Goal: Information Seeking & Learning: Learn about a topic

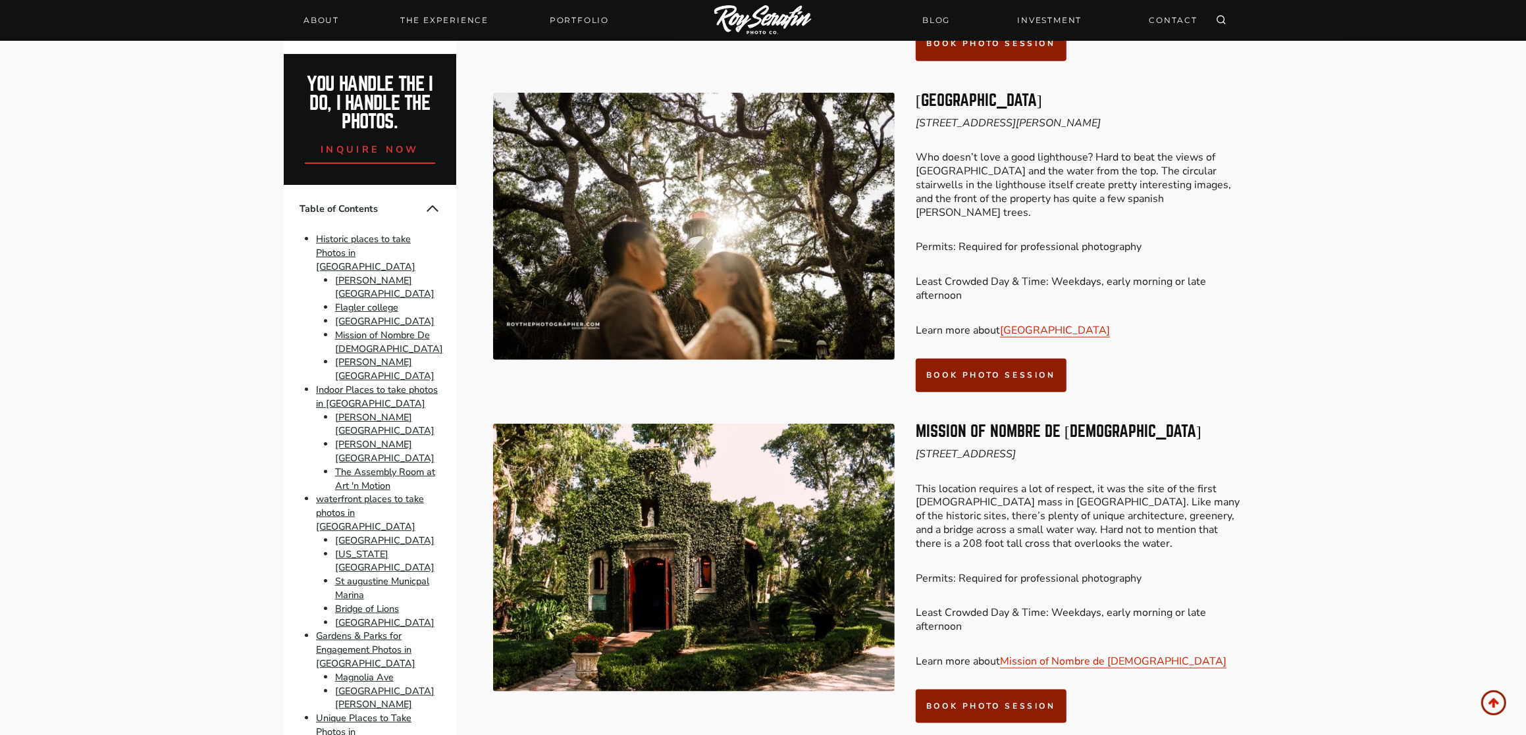
scroll to position [1528, 0]
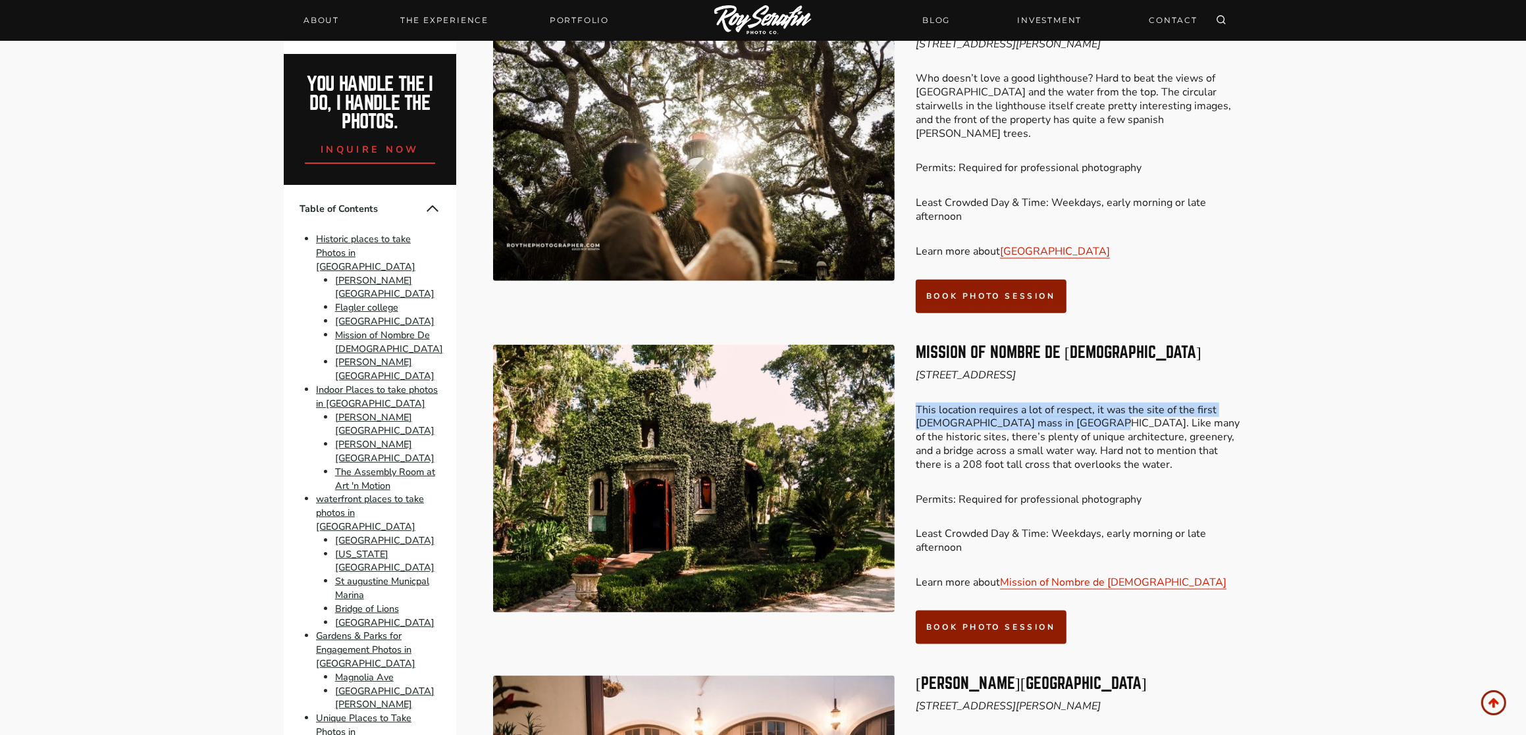
drag, startPoint x: 913, startPoint y: 354, endPoint x: 1077, endPoint y: 374, distance: 165.1
click at [1077, 374] on div "Mission of Nombre De [DEMOGRAPHIC_DATA] [STREET_ADDRESS] This location requires…" at bounding box center [867, 494] width 749 height 331
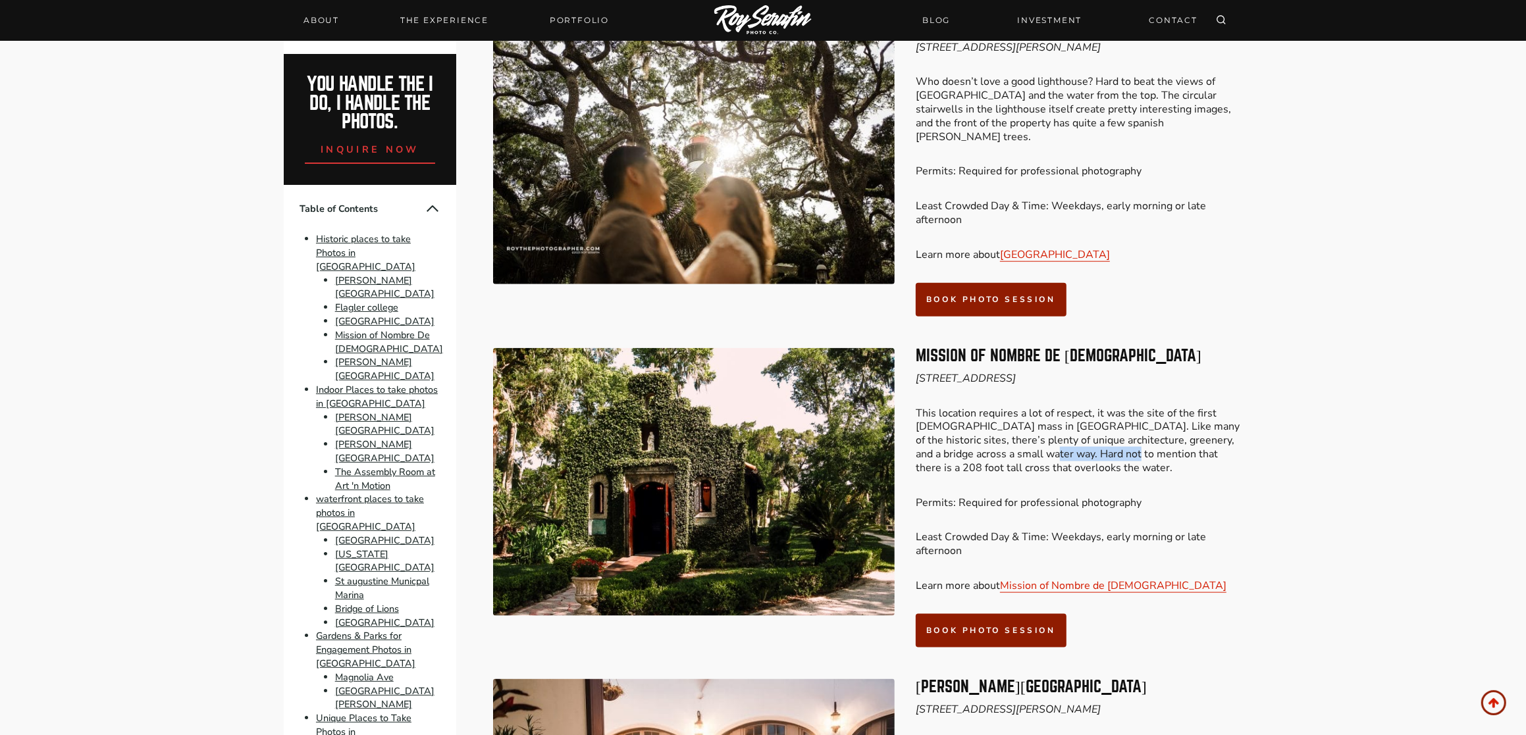
drag, startPoint x: 1002, startPoint y: 402, endPoint x: 1086, endPoint y: 398, distance: 83.7
click at [1086, 407] on p "This location requires a lot of respect, it was the site of the first [DEMOGRAP…" at bounding box center [1078, 441] width 326 height 68
drag, startPoint x: 1086, startPoint y: 398, endPoint x: 1050, endPoint y: 402, distance: 35.8
click at [1050, 407] on p "This location requires a lot of respect, it was the site of the first [DEMOGRAP…" at bounding box center [1078, 441] width 326 height 68
click at [1001, 407] on p "This location requires a lot of respect, it was the site of the first [DEMOGRAP…" at bounding box center [1078, 441] width 326 height 68
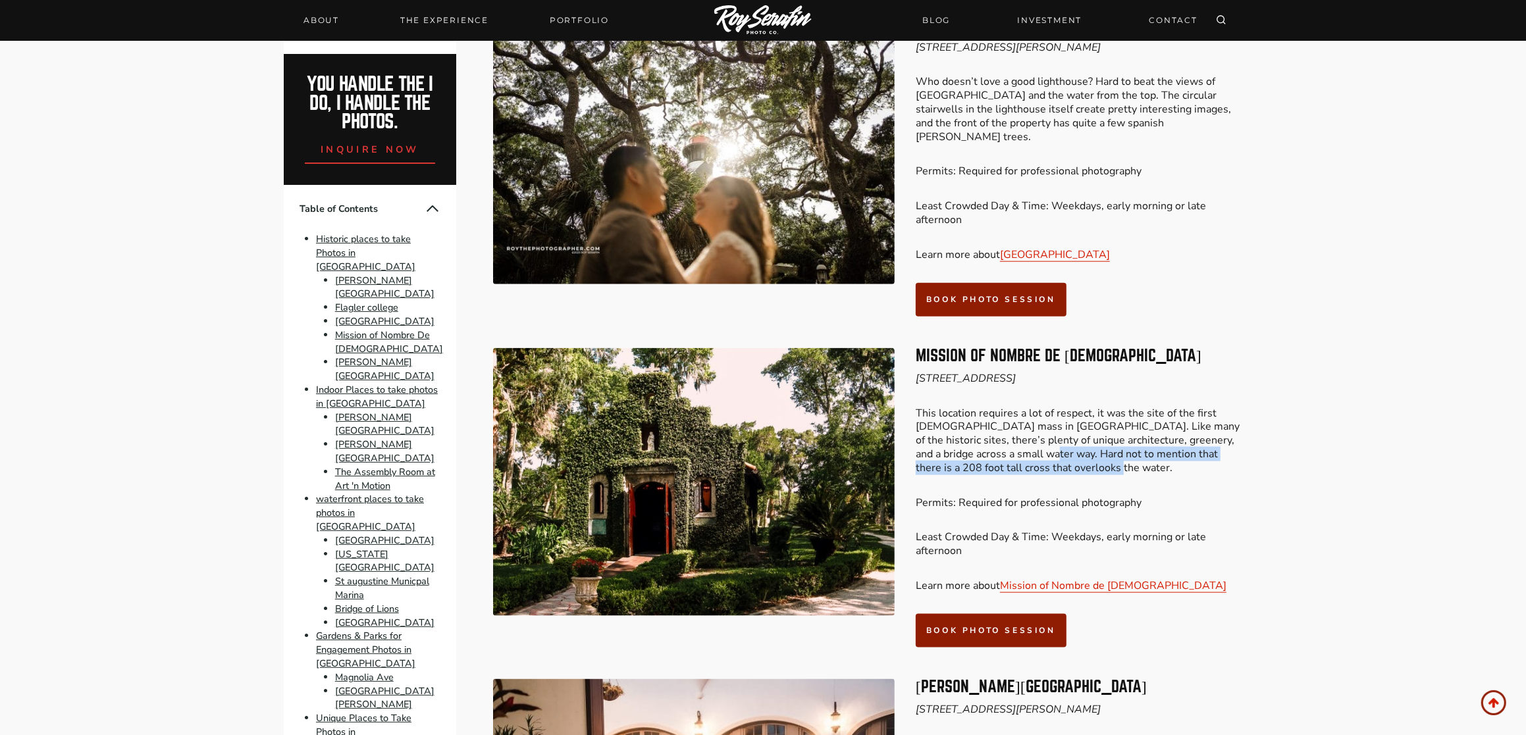
drag, startPoint x: 1042, startPoint y: 397, endPoint x: 1236, endPoint y: 413, distance: 194.9
click at [1236, 413] on p "This location requires a lot of respect, it was the site of the first [DEMOGRAP…" at bounding box center [1078, 441] width 326 height 68
drag, startPoint x: 1236, startPoint y: 413, endPoint x: 1170, endPoint y: 450, distance: 75.1
click at [1170, 496] on p "Permits: Required for professional photography" at bounding box center [1078, 503] width 326 height 14
drag, startPoint x: 915, startPoint y: 301, endPoint x: 1093, endPoint y: 301, distance: 178.4
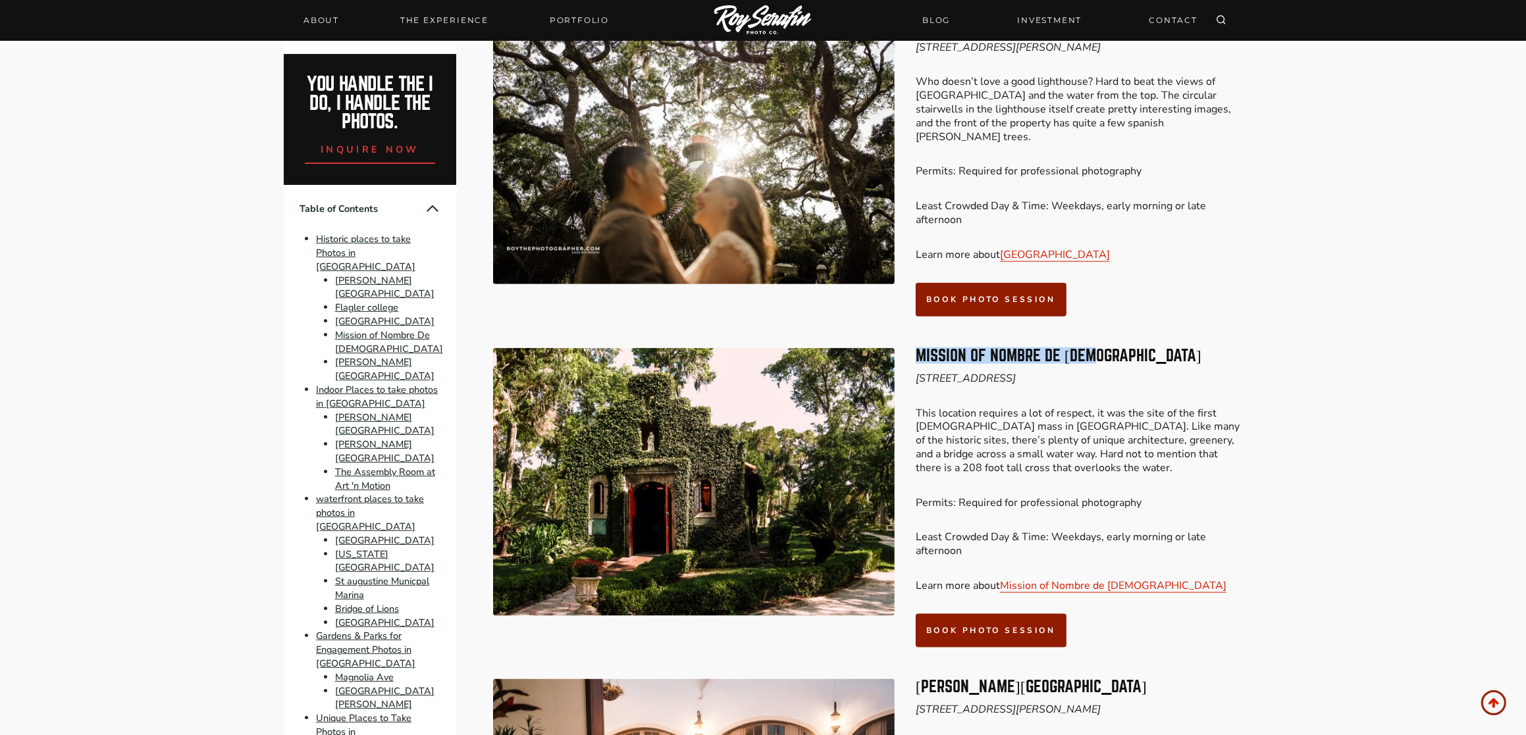
click at [1093, 348] on h3 "Mission of Nombre De [DEMOGRAPHIC_DATA]" at bounding box center [1078, 356] width 326 height 16
drag, startPoint x: 1093, startPoint y: 301, endPoint x: 1051, endPoint y: 301, distance: 42.1
copy h3 "Mission of Nombre De [DEMOGRAPHIC_DATA]"
click at [1228, 427] on div "Mission of Nombre De [DEMOGRAPHIC_DATA] [STREET_ADDRESS] This location requires…" at bounding box center [1078, 497] width 326 height 299
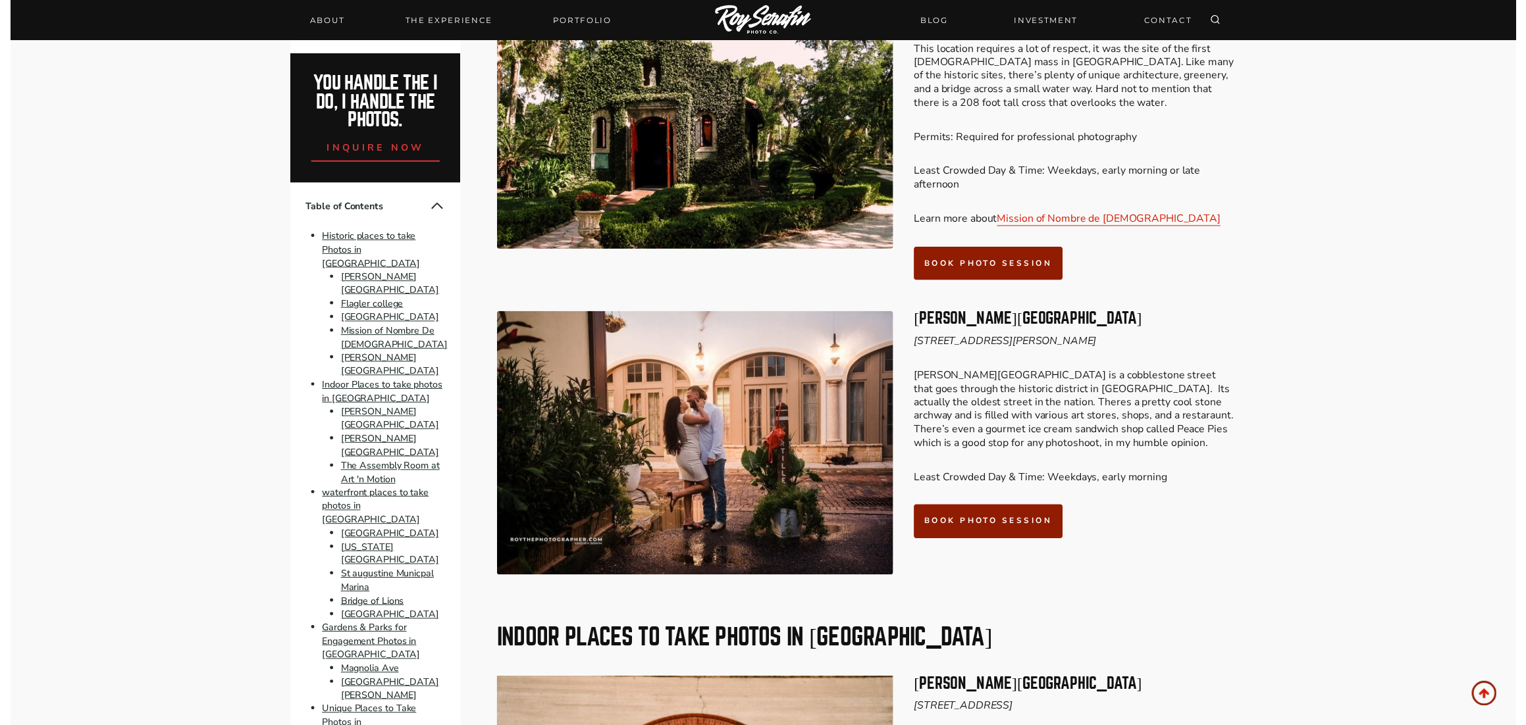
scroll to position [1909, 0]
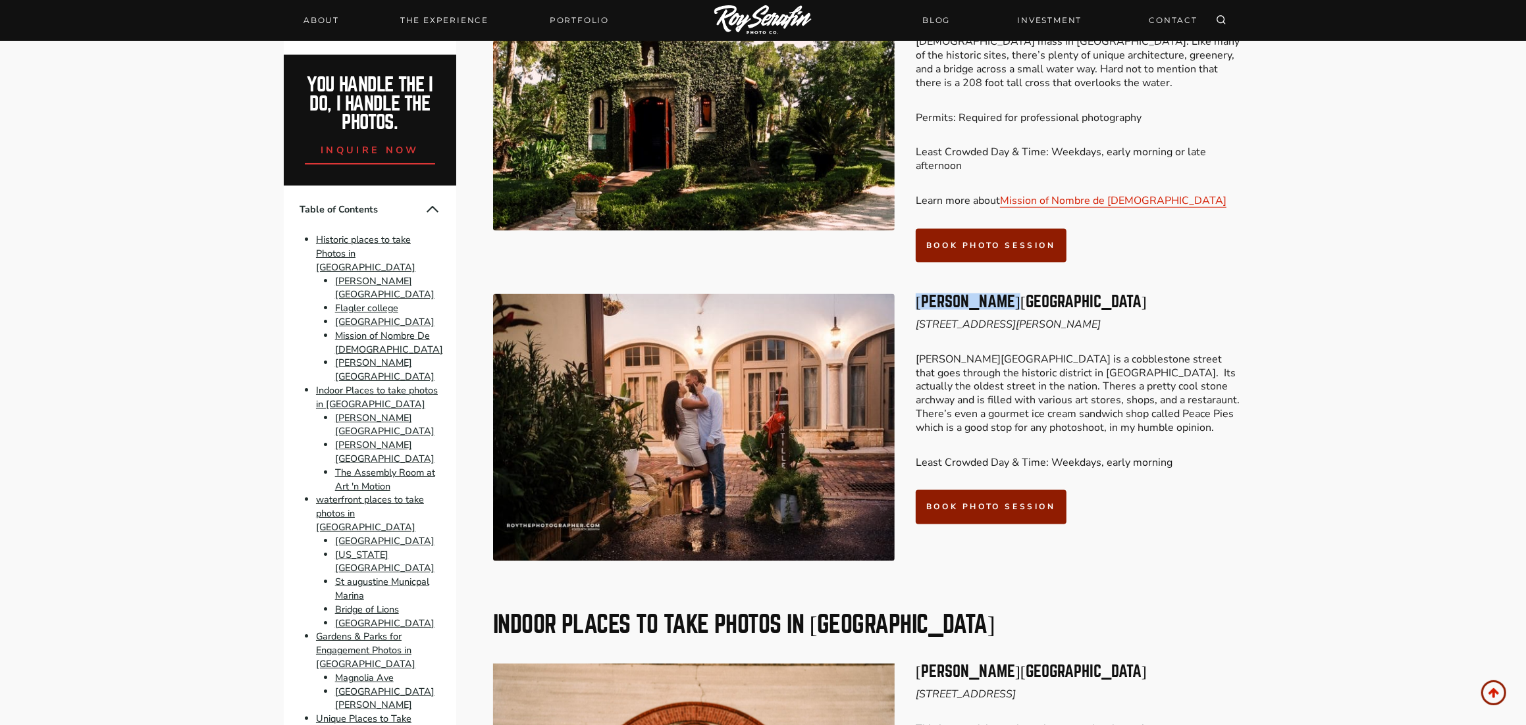
drag, startPoint x: 917, startPoint y: 250, endPoint x: 1006, endPoint y: 250, distance: 89.5
click at [1006, 294] on h3 "[PERSON_NAME][GEOGRAPHIC_DATA]" at bounding box center [1078, 302] width 326 height 16
drag, startPoint x: 1006, startPoint y: 250, endPoint x: 986, endPoint y: 245, distance: 21.1
copy h3 "[PERSON_NAME][GEOGRAPHIC_DATA]"
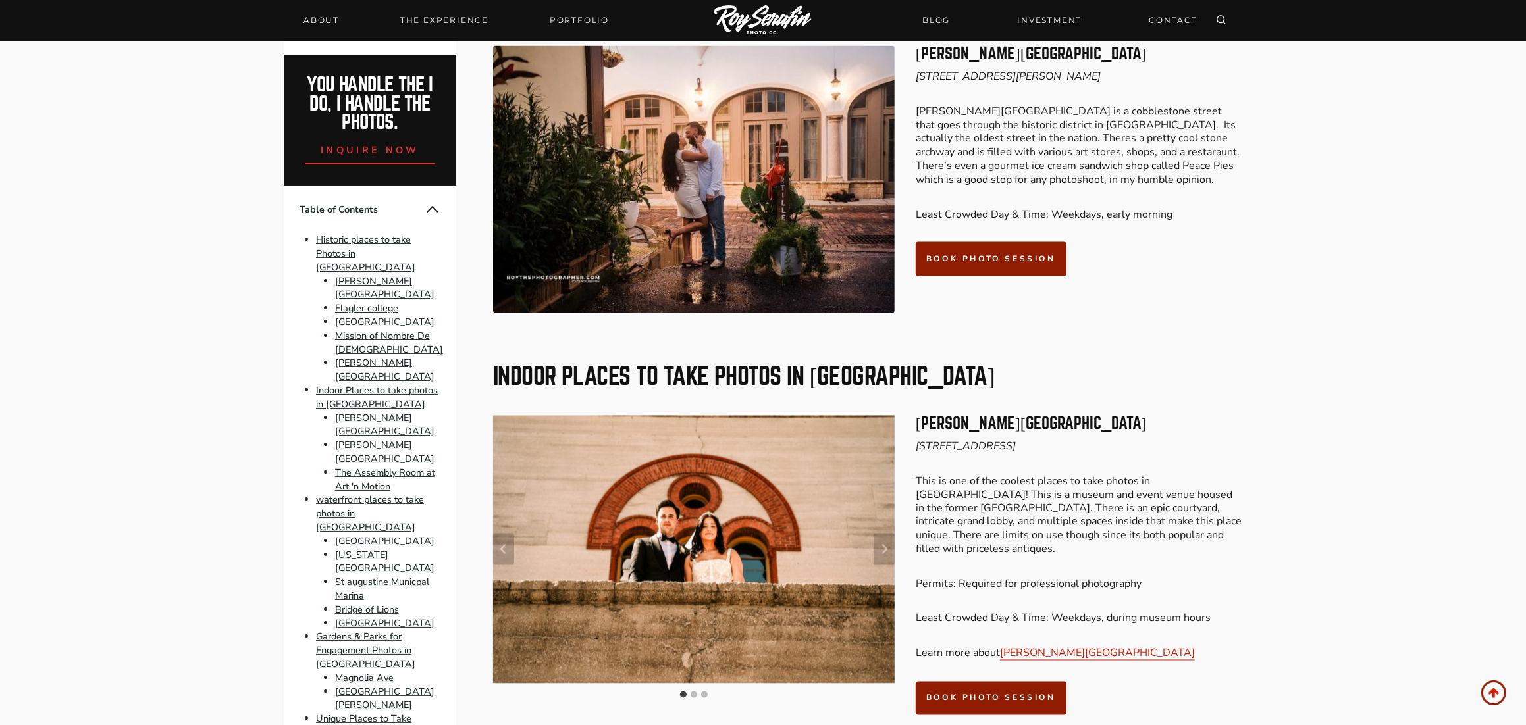
scroll to position [2294, 0]
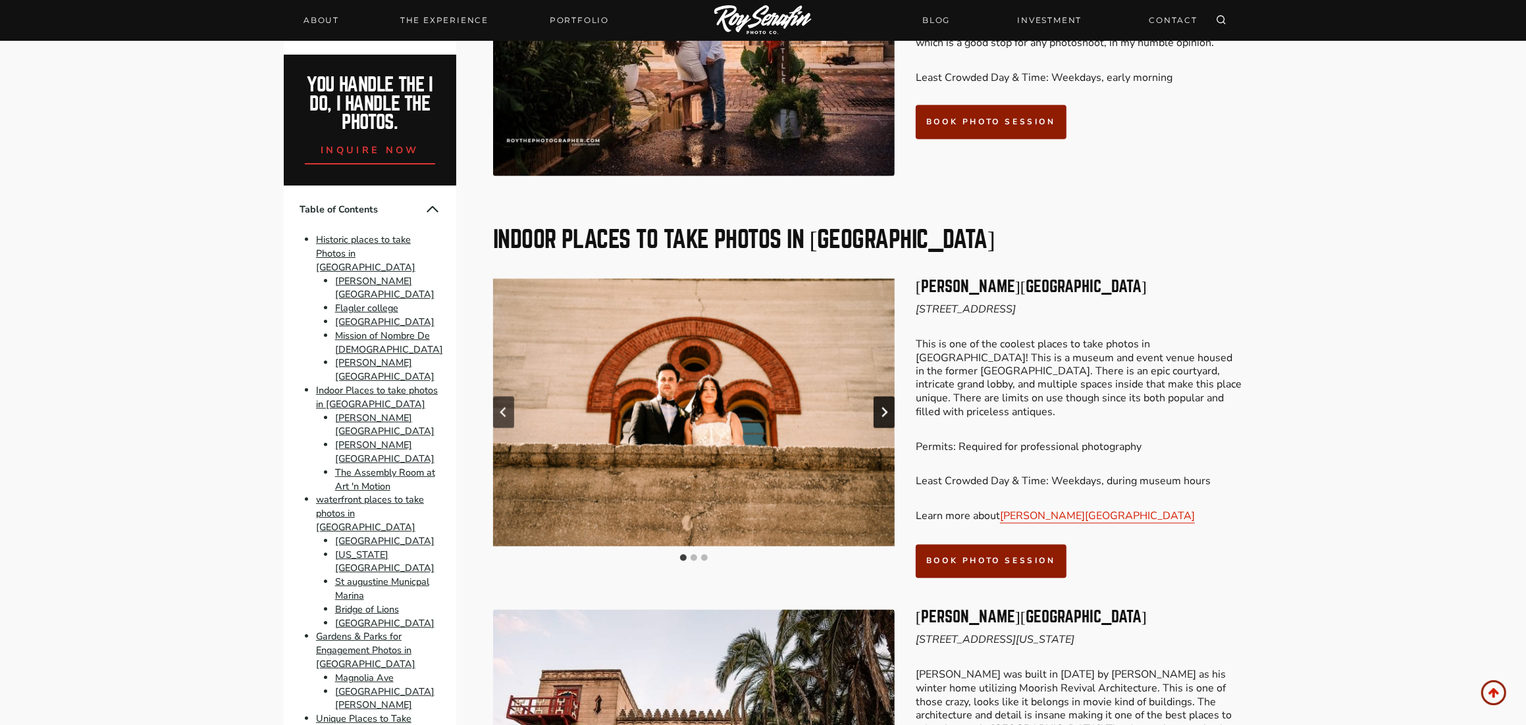
click at [890, 397] on button "Next slide" at bounding box center [883, 413] width 21 height 32
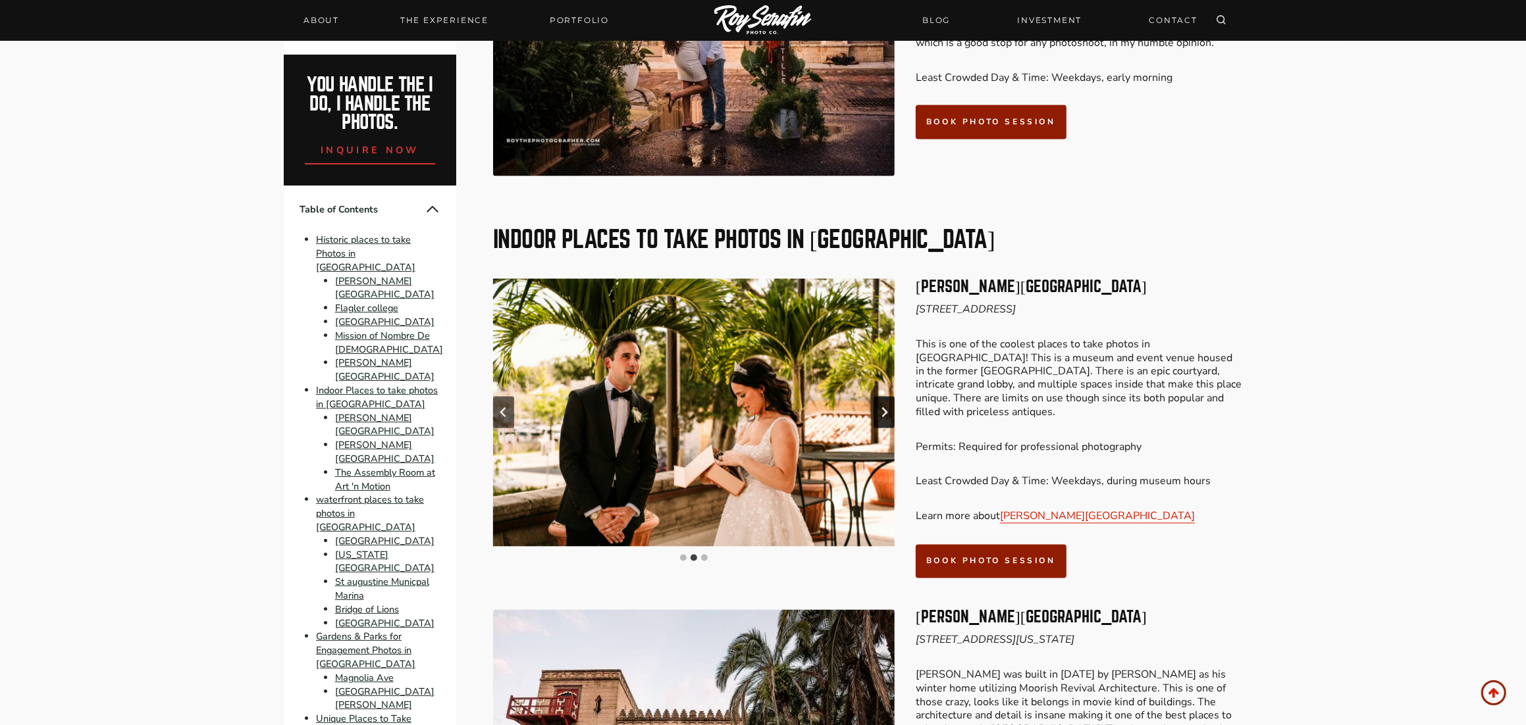
click at [883, 407] on icon "Next slide" at bounding box center [884, 412] width 11 height 11
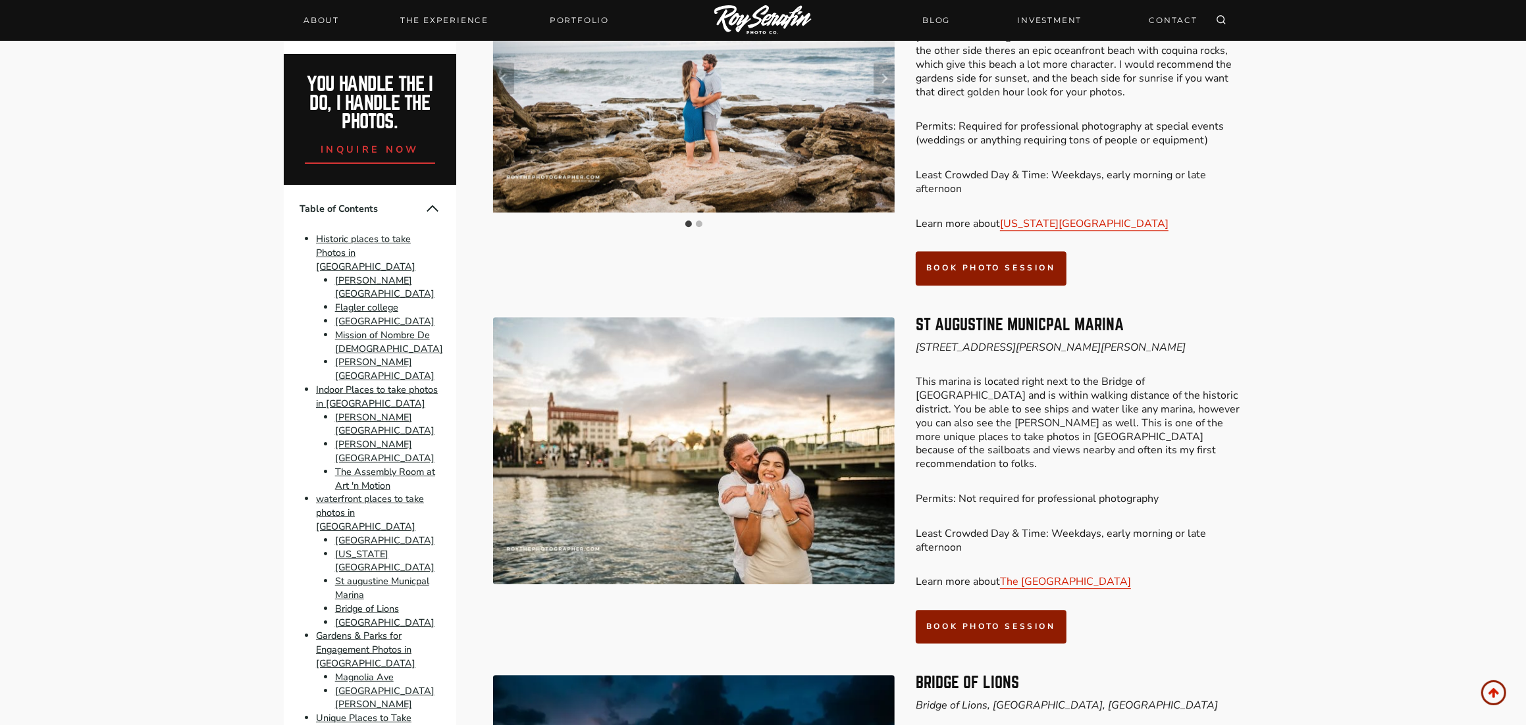
scroll to position [3976, 0]
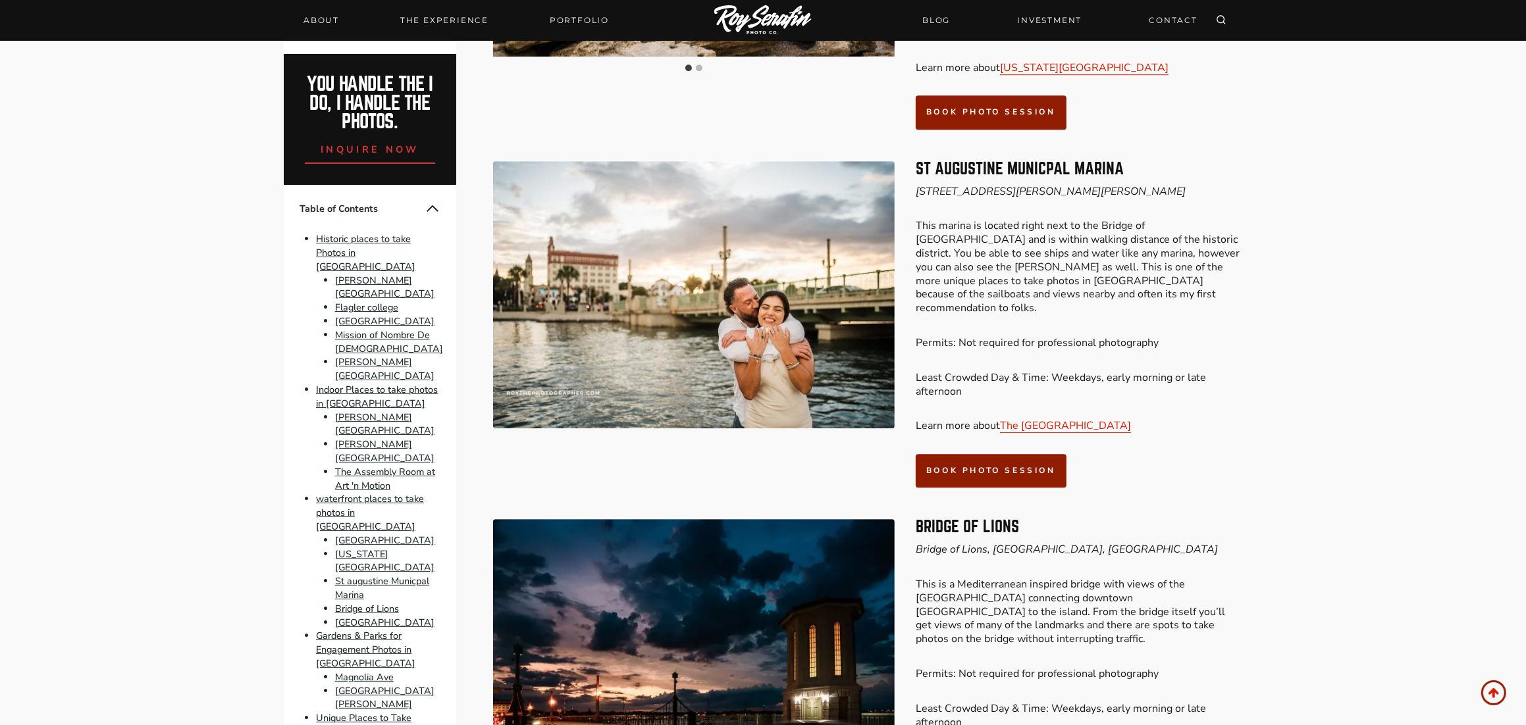
scroll to position [4163, 0]
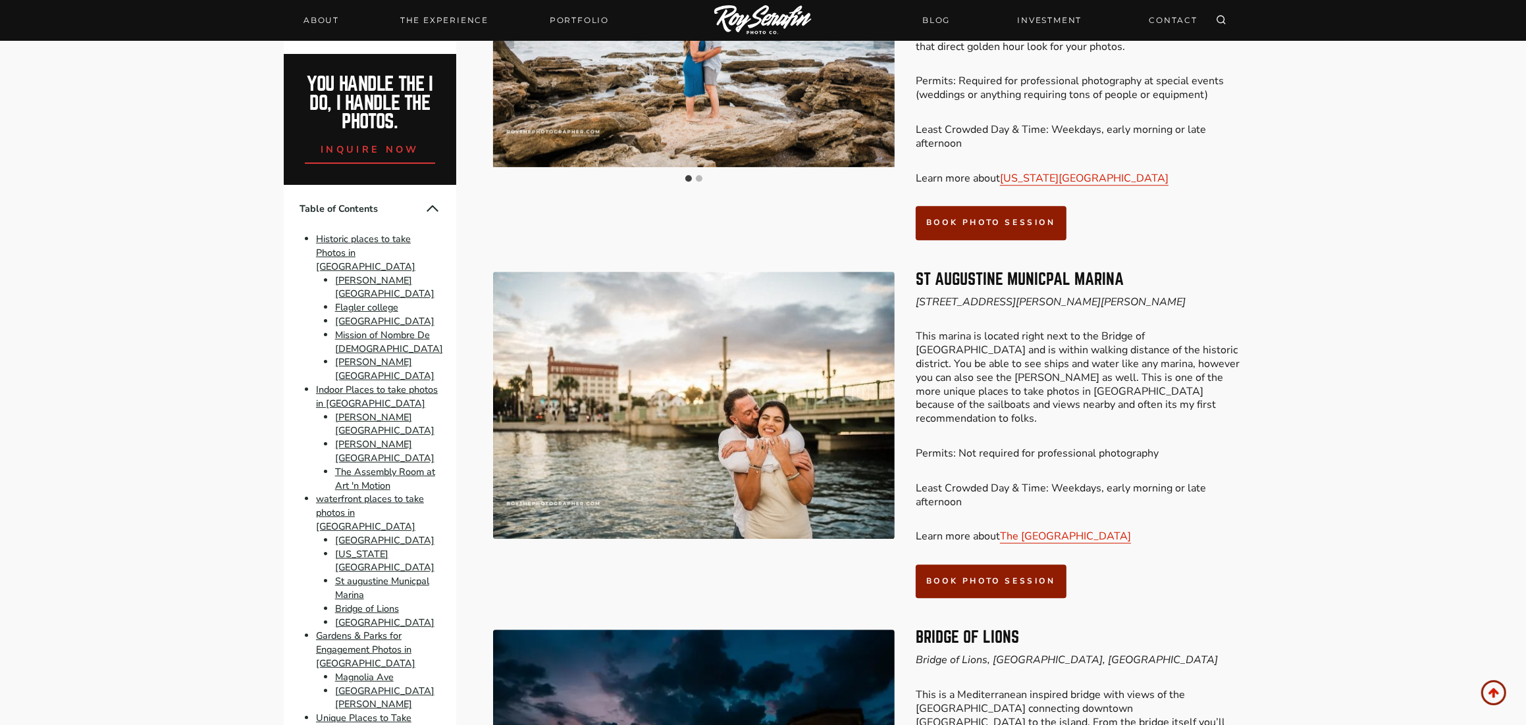
scroll to position [4021, 0]
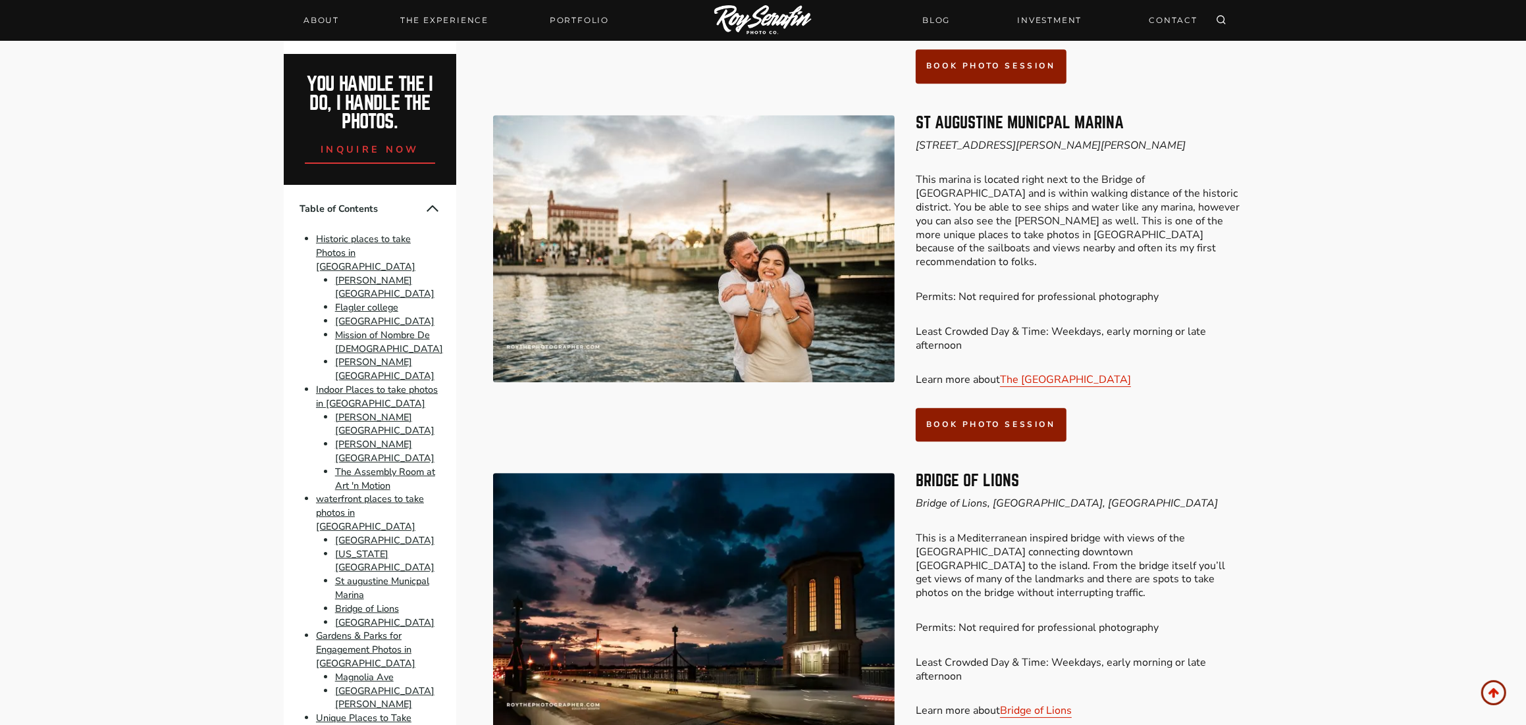
scroll to position [4269, 0]
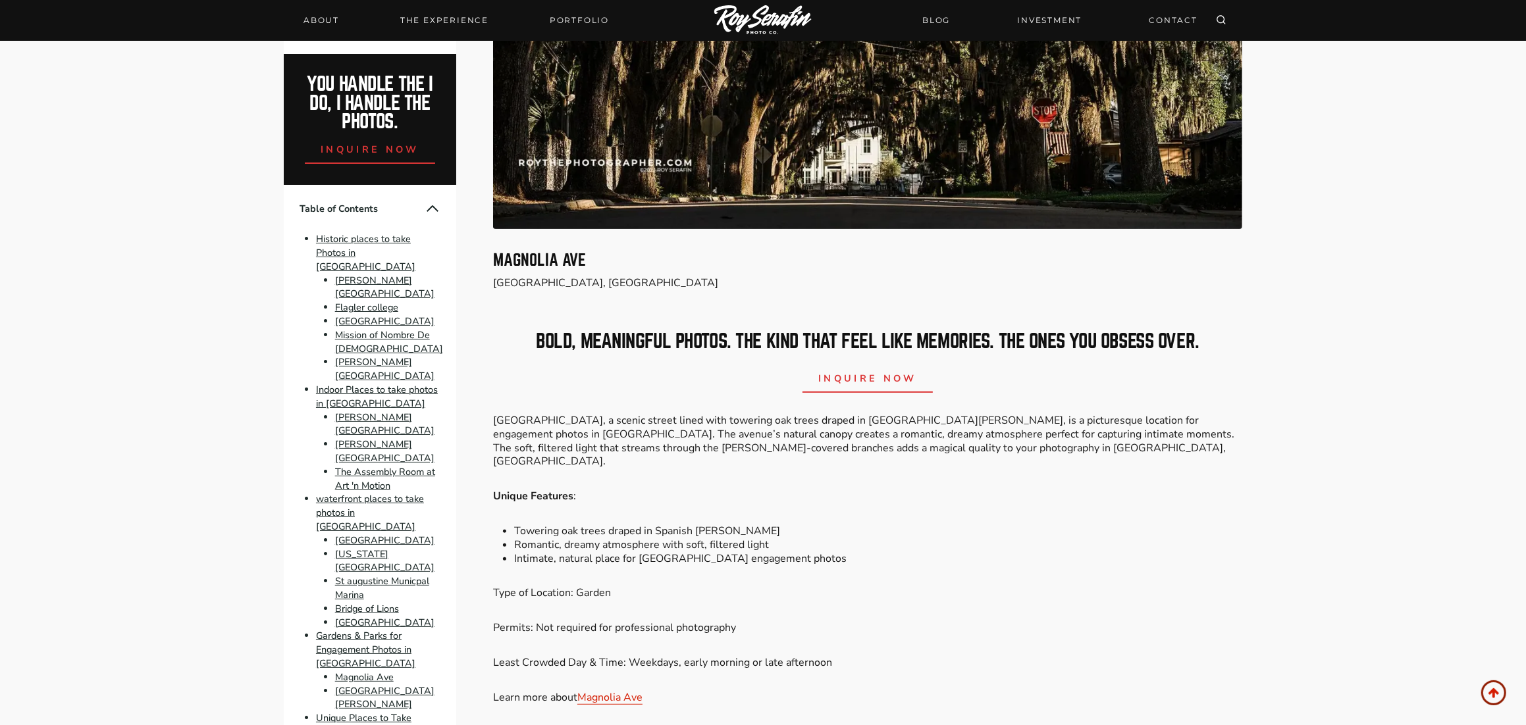
scroll to position [5729, 0]
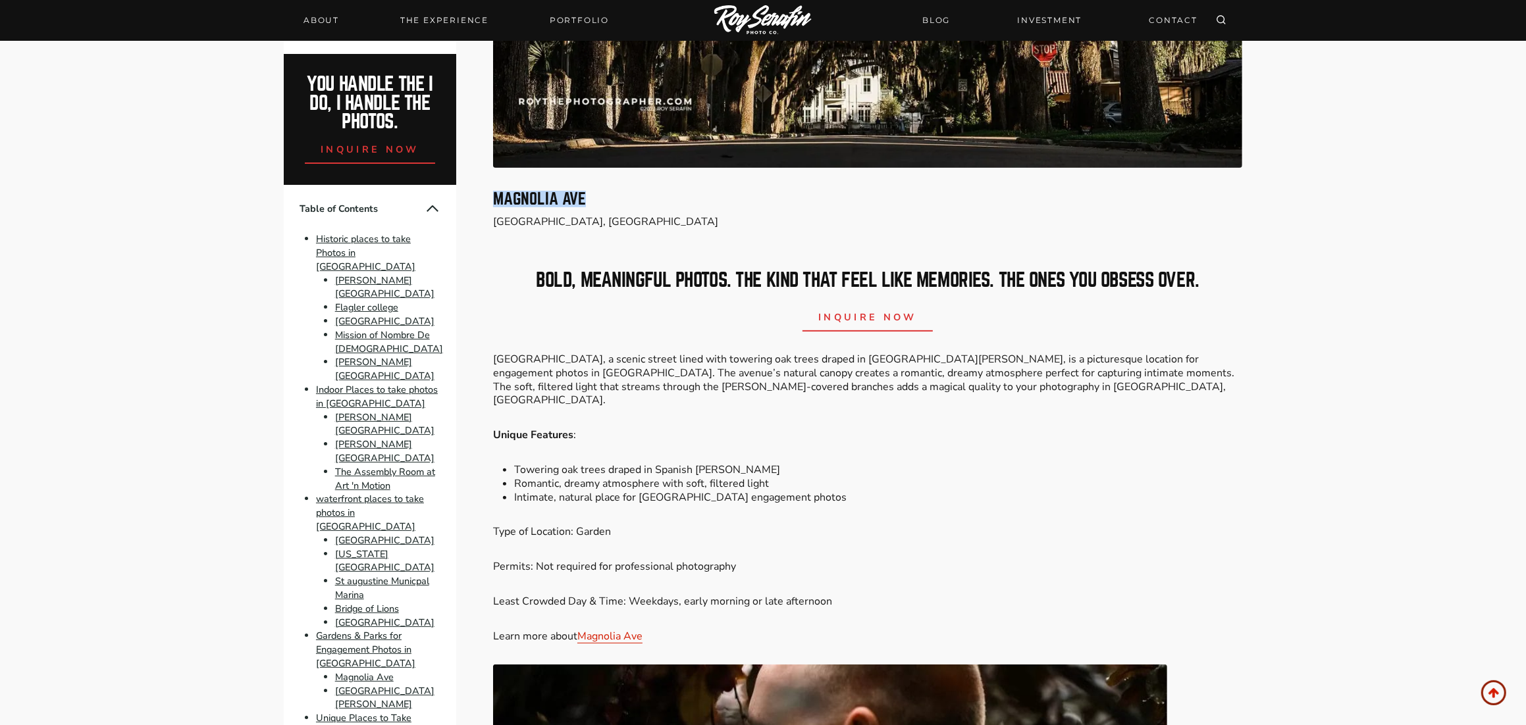
drag, startPoint x: 497, startPoint y: 660, endPoint x: 607, endPoint y: 662, distance: 110.6
click at [607, 207] on h3 "Magnolia Ave" at bounding box center [867, 200] width 749 height 16
drag, startPoint x: 607, startPoint y: 662, endPoint x: 549, endPoint y: 660, distance: 58.6
copy h3 "Magnolia Ave"
click at [1438, 433] on div "Please Share: Ever since moving to [GEOGRAPHIC_DATA] and becoming a St Augustin…" at bounding box center [763, 450] width 1526 height 11364
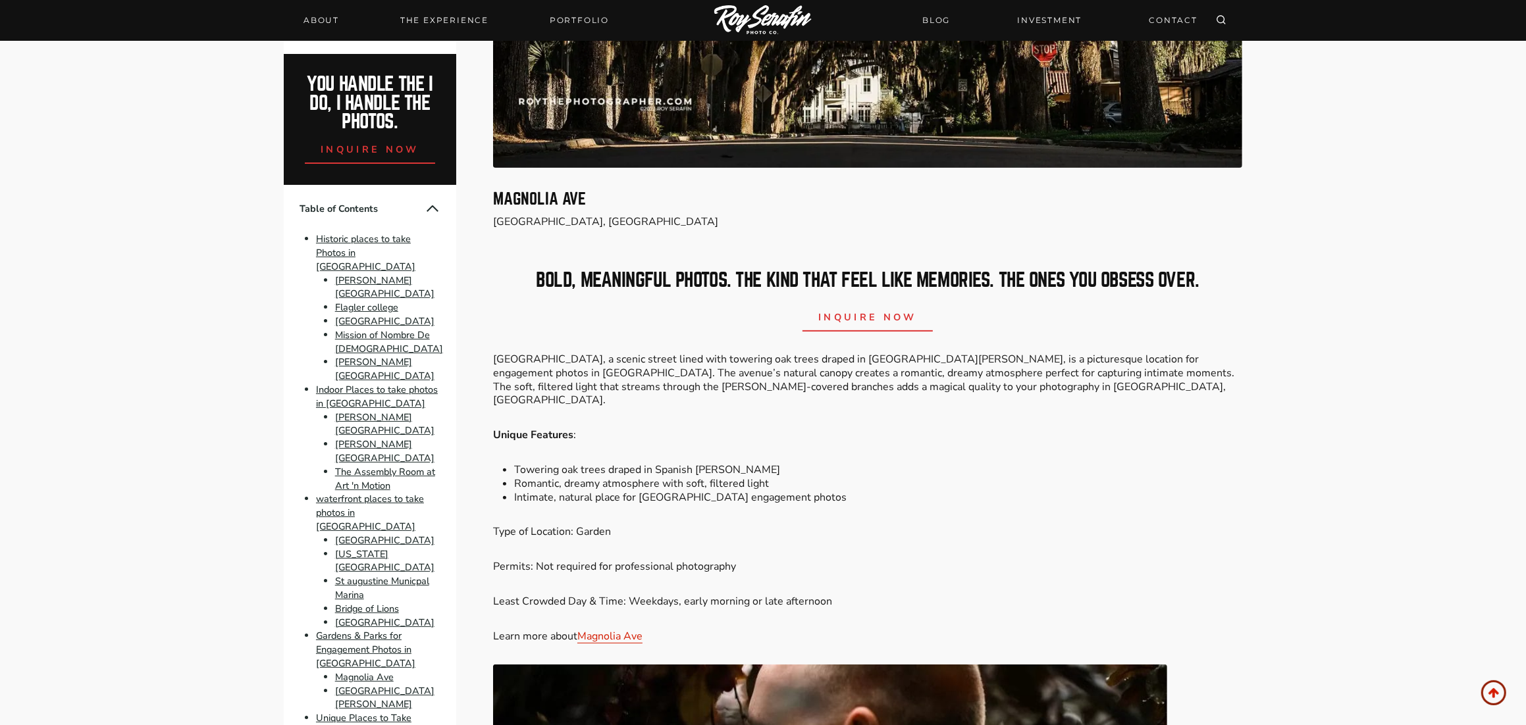
click at [1338, 374] on div "Please Share: Ever since moving to [GEOGRAPHIC_DATA] and becoming a St Augustin…" at bounding box center [763, 450] width 1526 height 11364
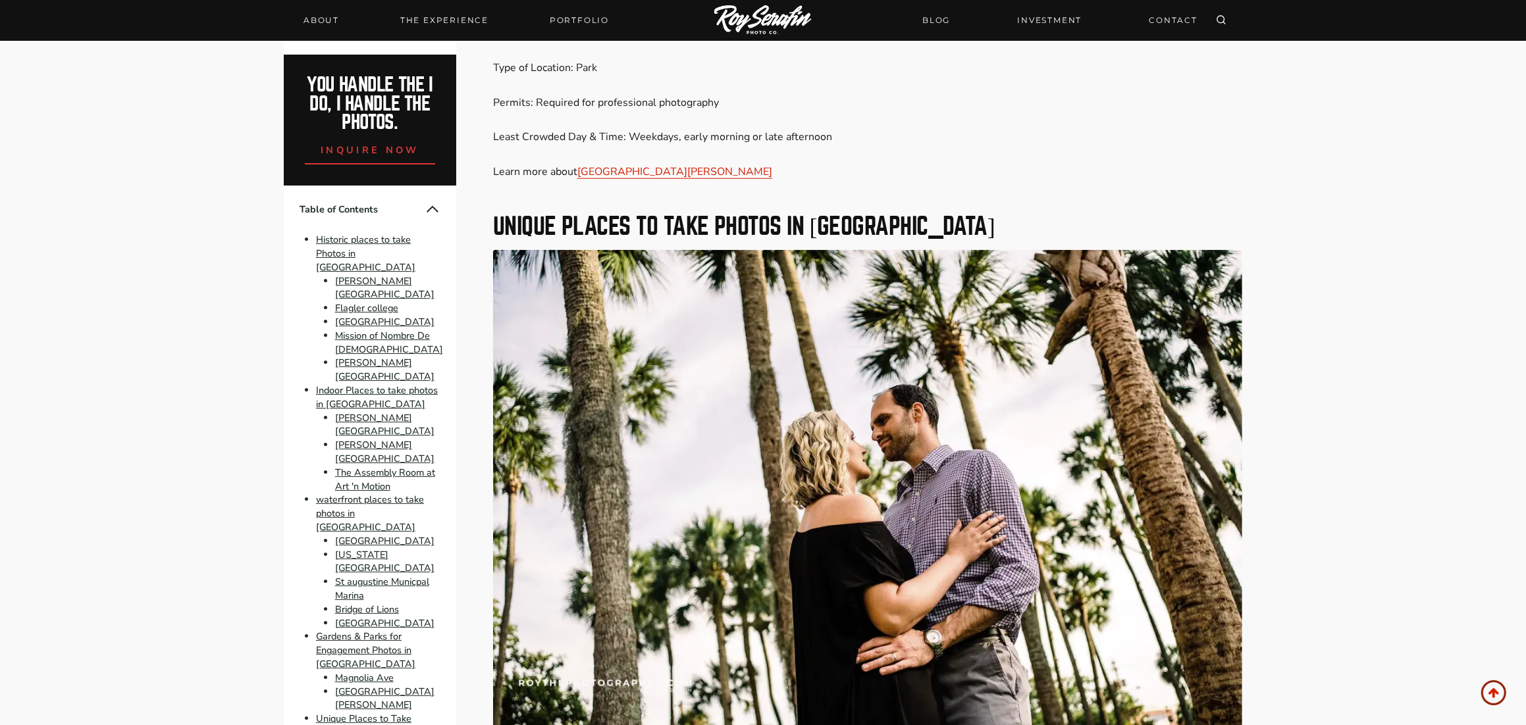
scroll to position [7045, 0]
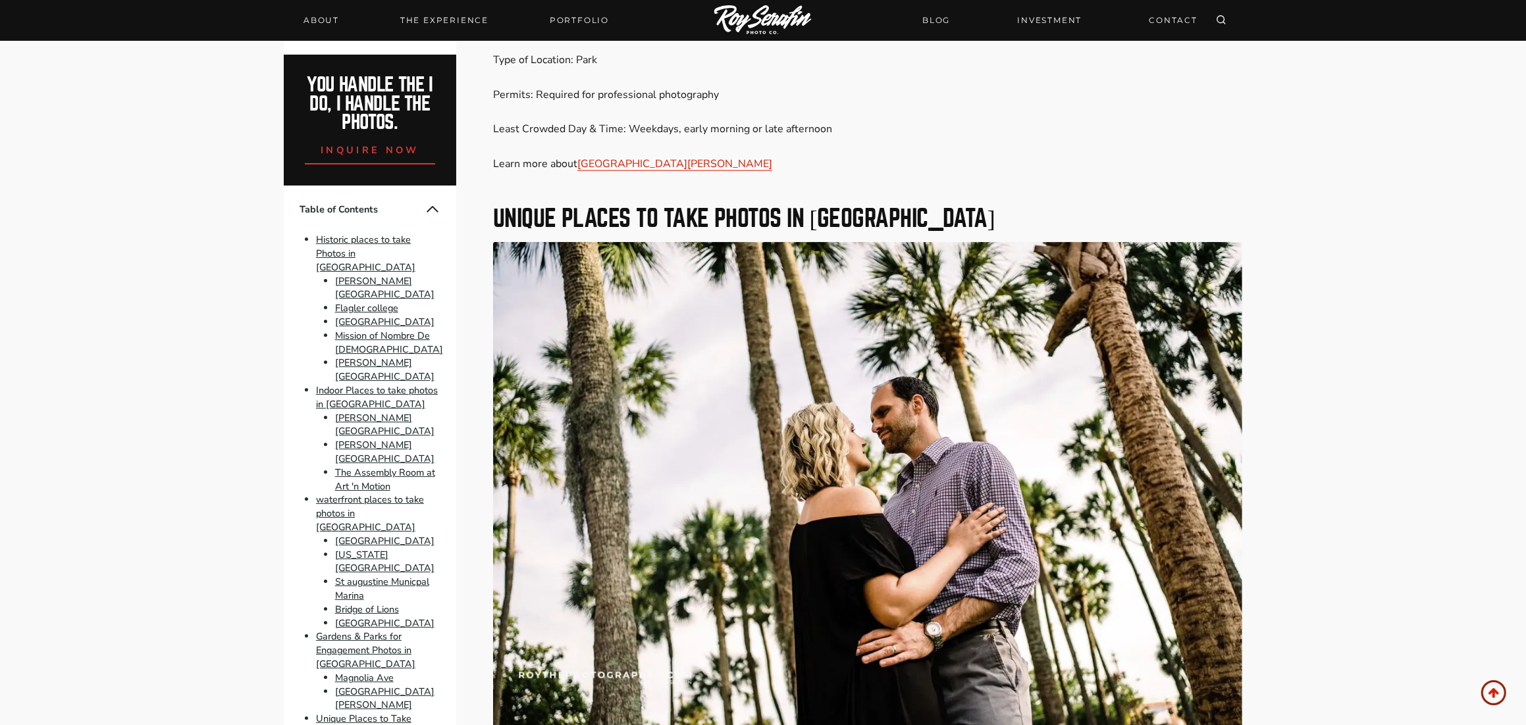
drag, startPoint x: 494, startPoint y: 286, endPoint x: 650, endPoint y: 284, distance: 156.0
drag, startPoint x: 650, startPoint y: 284, endPoint x: 592, endPoint y: 280, distance: 57.4
copy h3 "[GEOGRAPHIC_DATA][PERSON_NAME]"
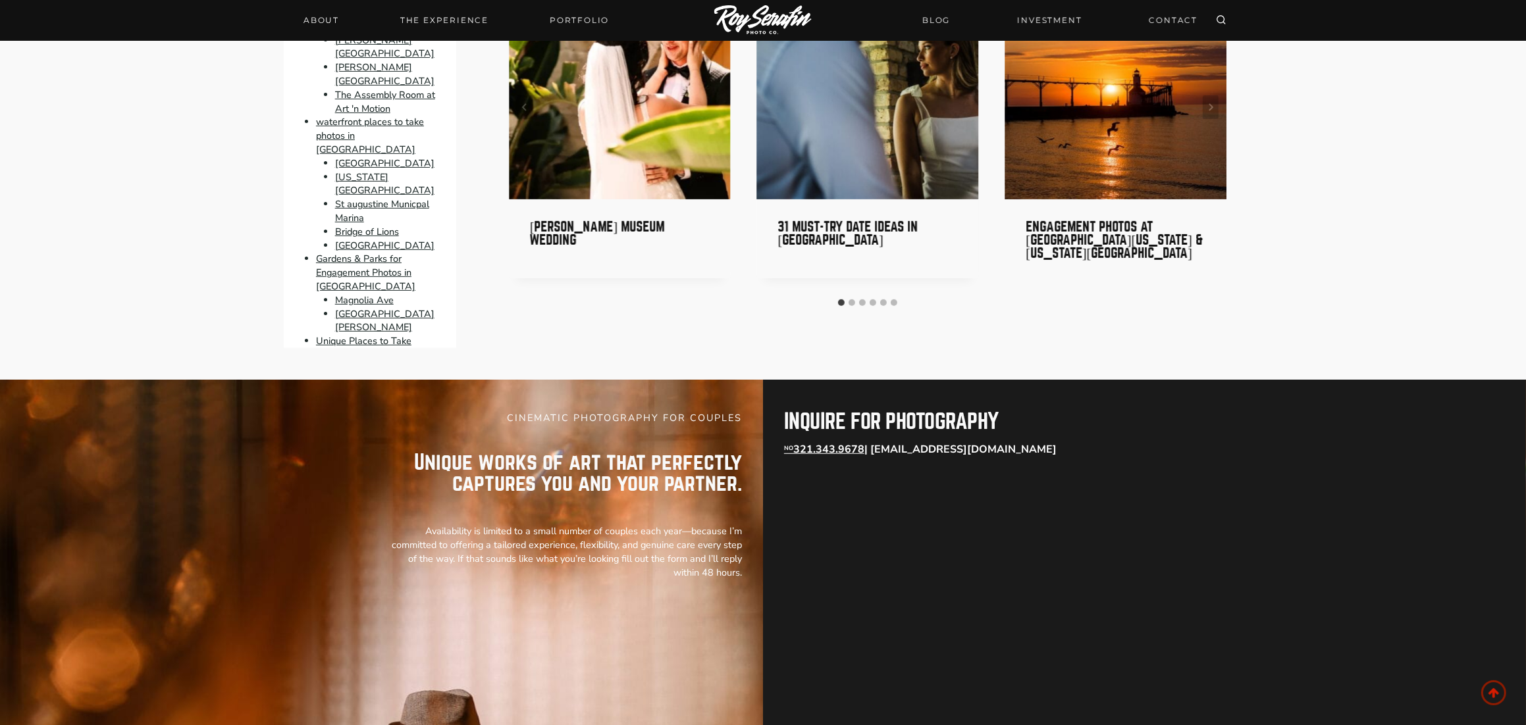
scroll to position [11558, 0]
